Goal: Information Seeking & Learning: Learn about a topic

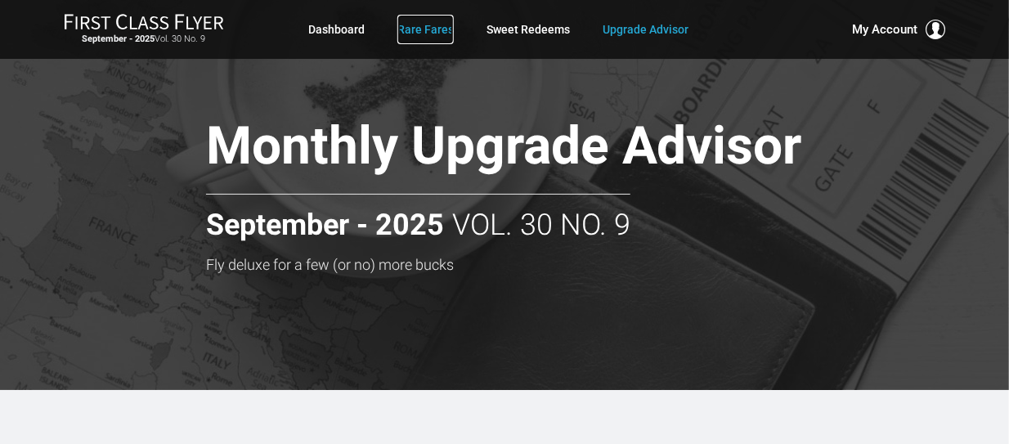
click at [436, 29] on link "Rare Fares" at bounding box center [425, 29] width 56 height 29
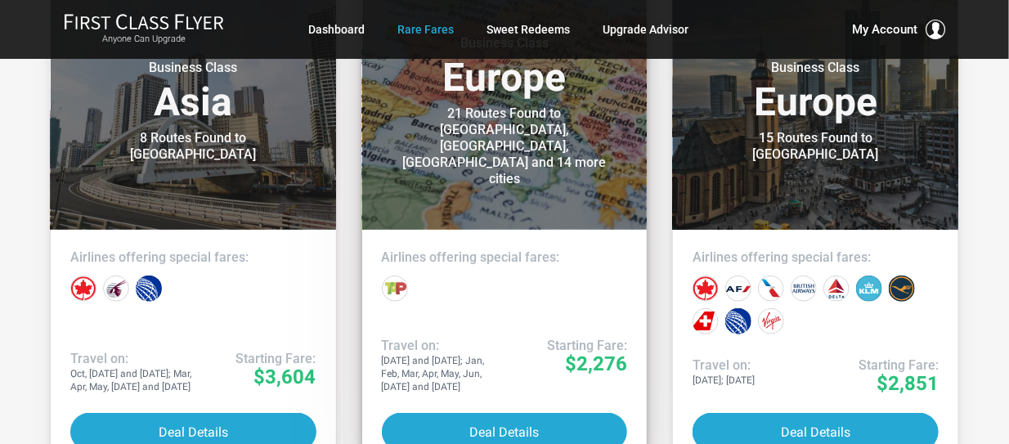
scroll to position [491, 0]
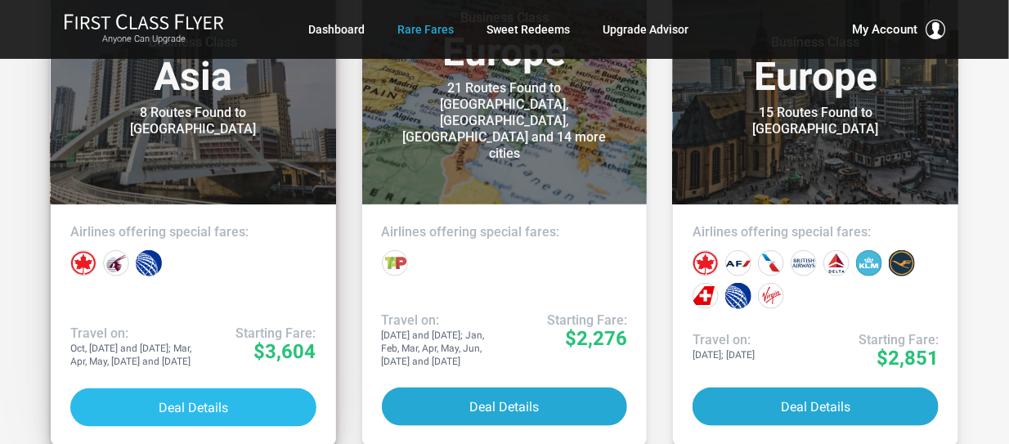
click at [193, 402] on button "Deal Details" at bounding box center [193, 407] width 246 height 38
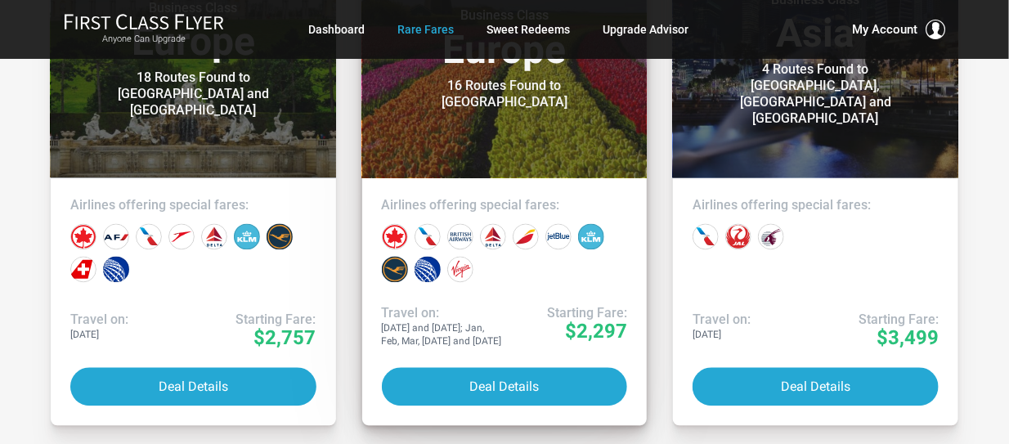
scroll to position [1063, 0]
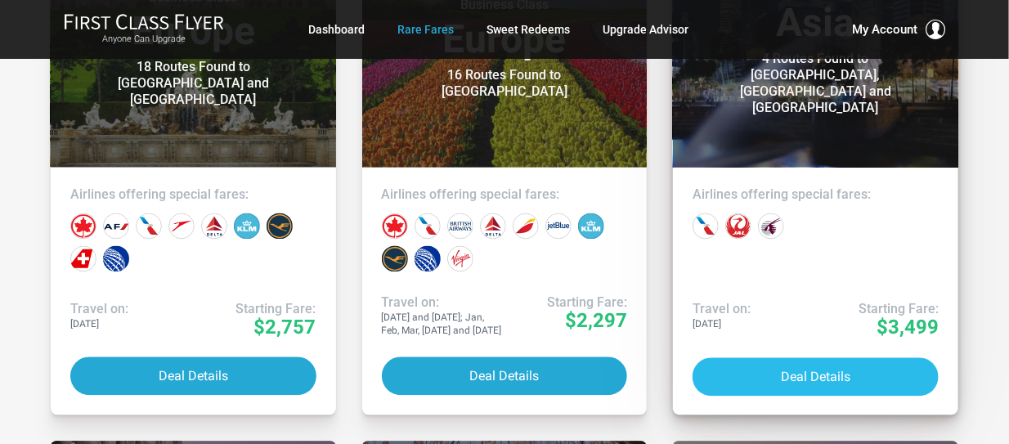
click at [818, 363] on button "Deal Details" at bounding box center [816, 377] width 246 height 38
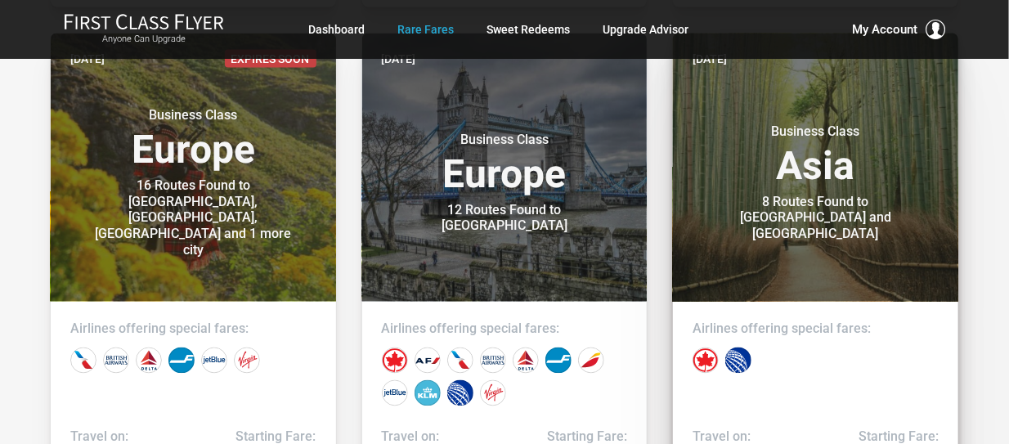
scroll to position [7360, 0]
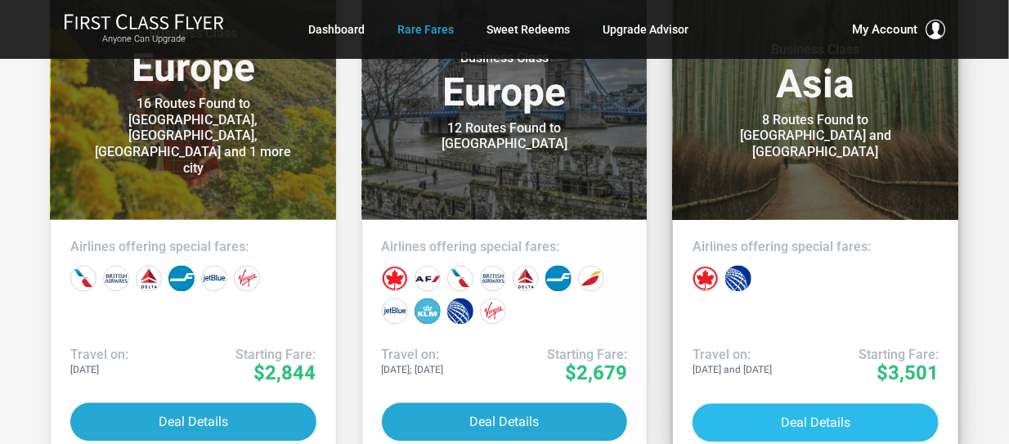
click at [823, 424] on button "Deal Details" at bounding box center [816, 423] width 246 height 38
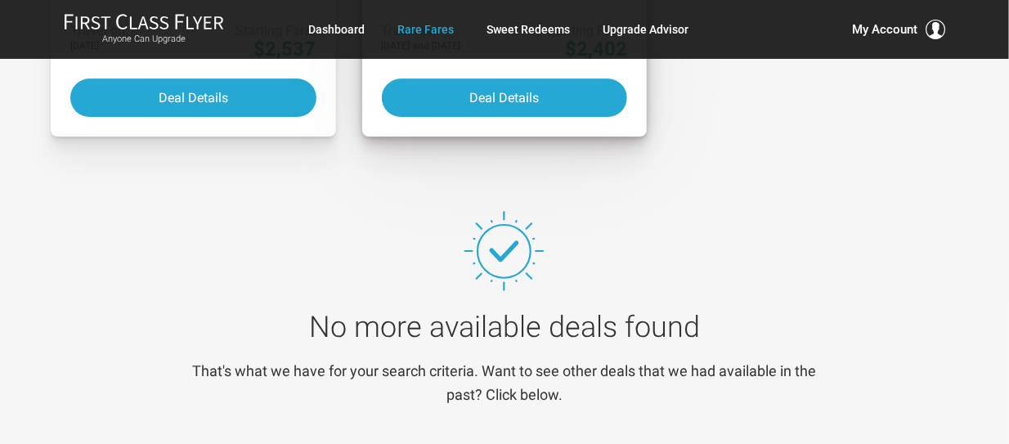
scroll to position [8260, 0]
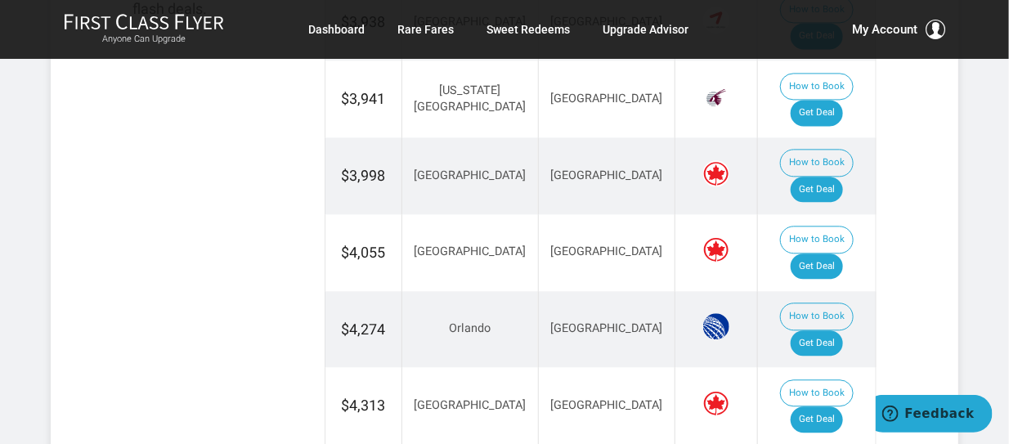
scroll to position [1226, 0]
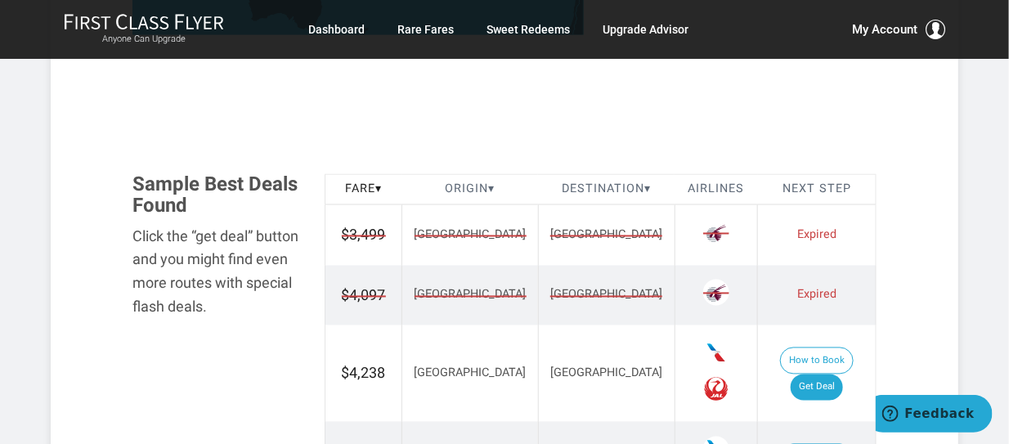
scroll to position [981, 0]
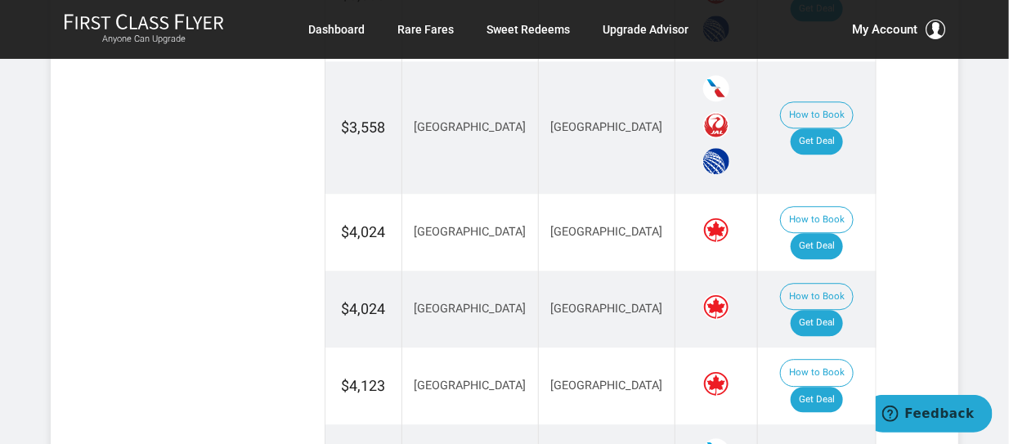
scroll to position [1390, 0]
